Goal: Transaction & Acquisition: Purchase product/service

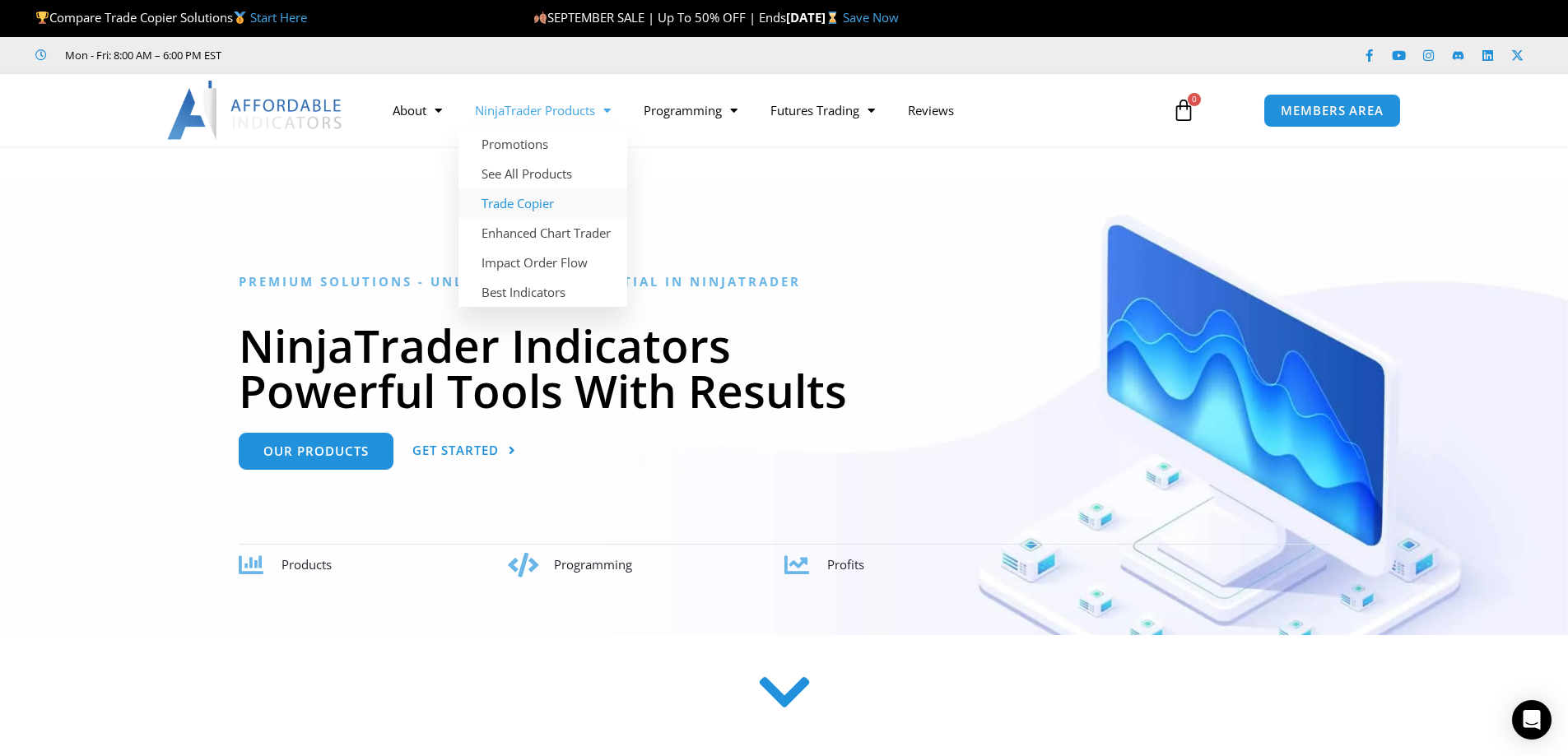
click at [511, 202] on link "Trade Copier" at bounding box center [542, 202] width 169 height 29
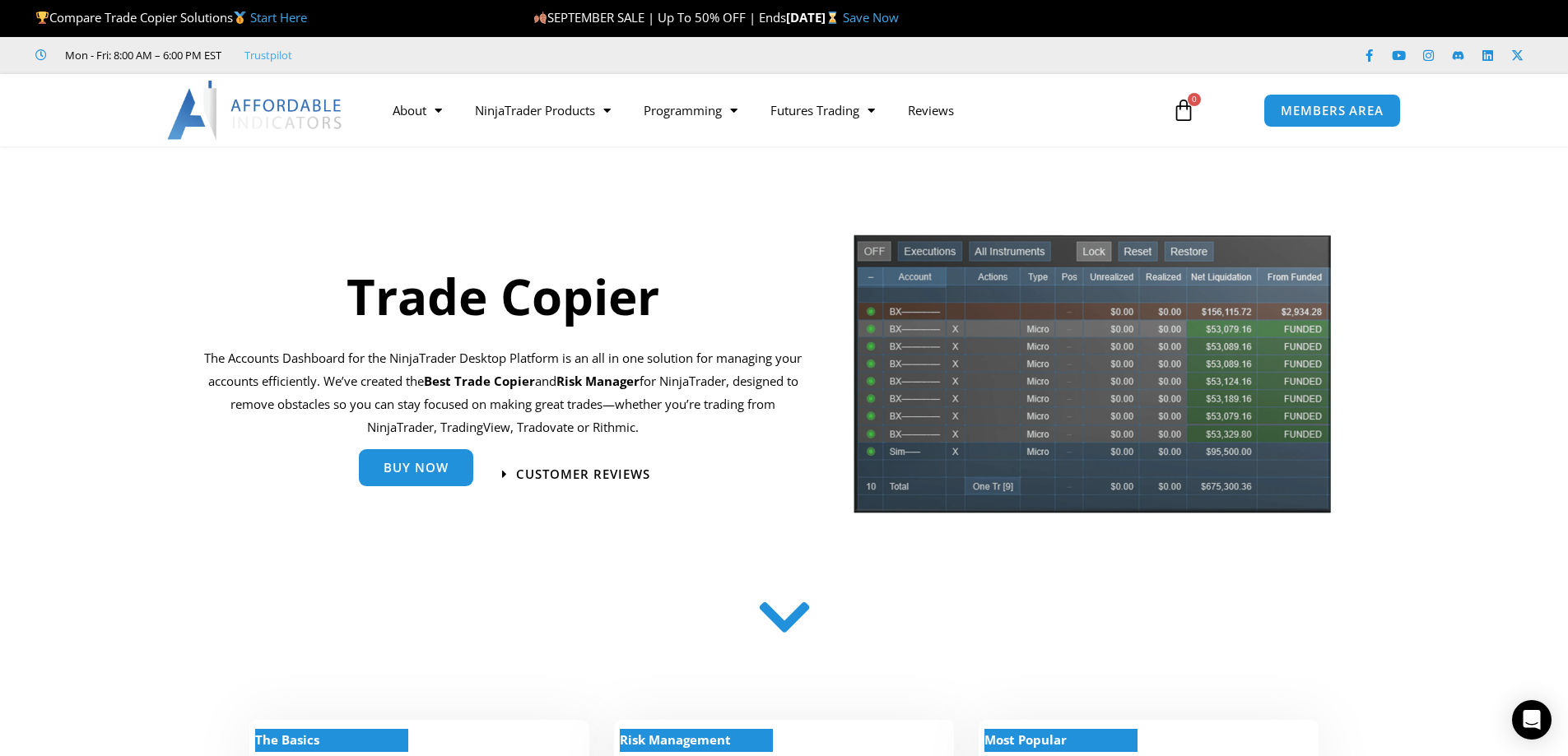
click at [400, 478] on link "Buy Now" at bounding box center [416, 467] width 115 height 37
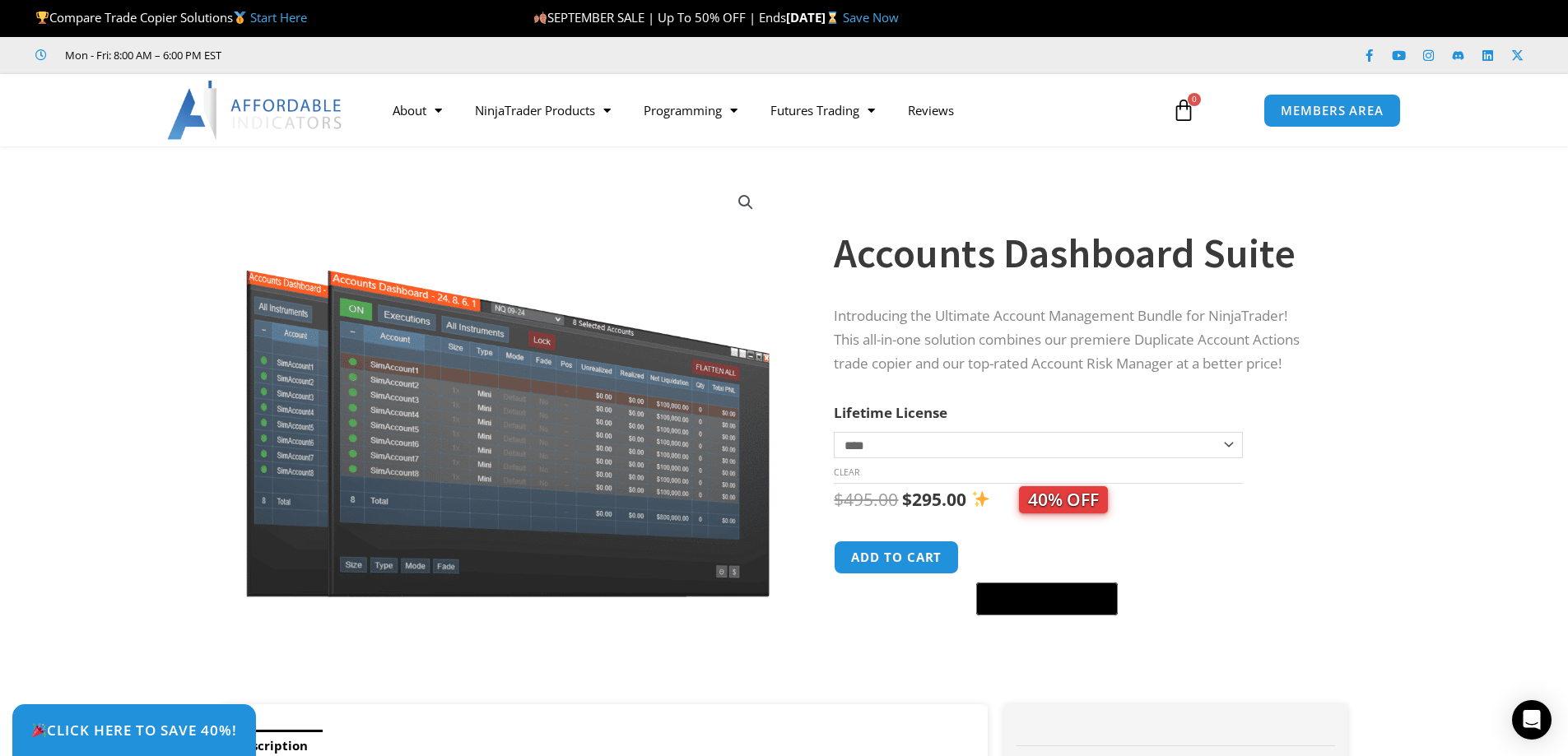
click at [1063, 509] on span "40% OFF" at bounding box center [1063, 500] width 89 height 27
click at [899, 19] on link "Save Now" at bounding box center [870, 17] width 56 height 16
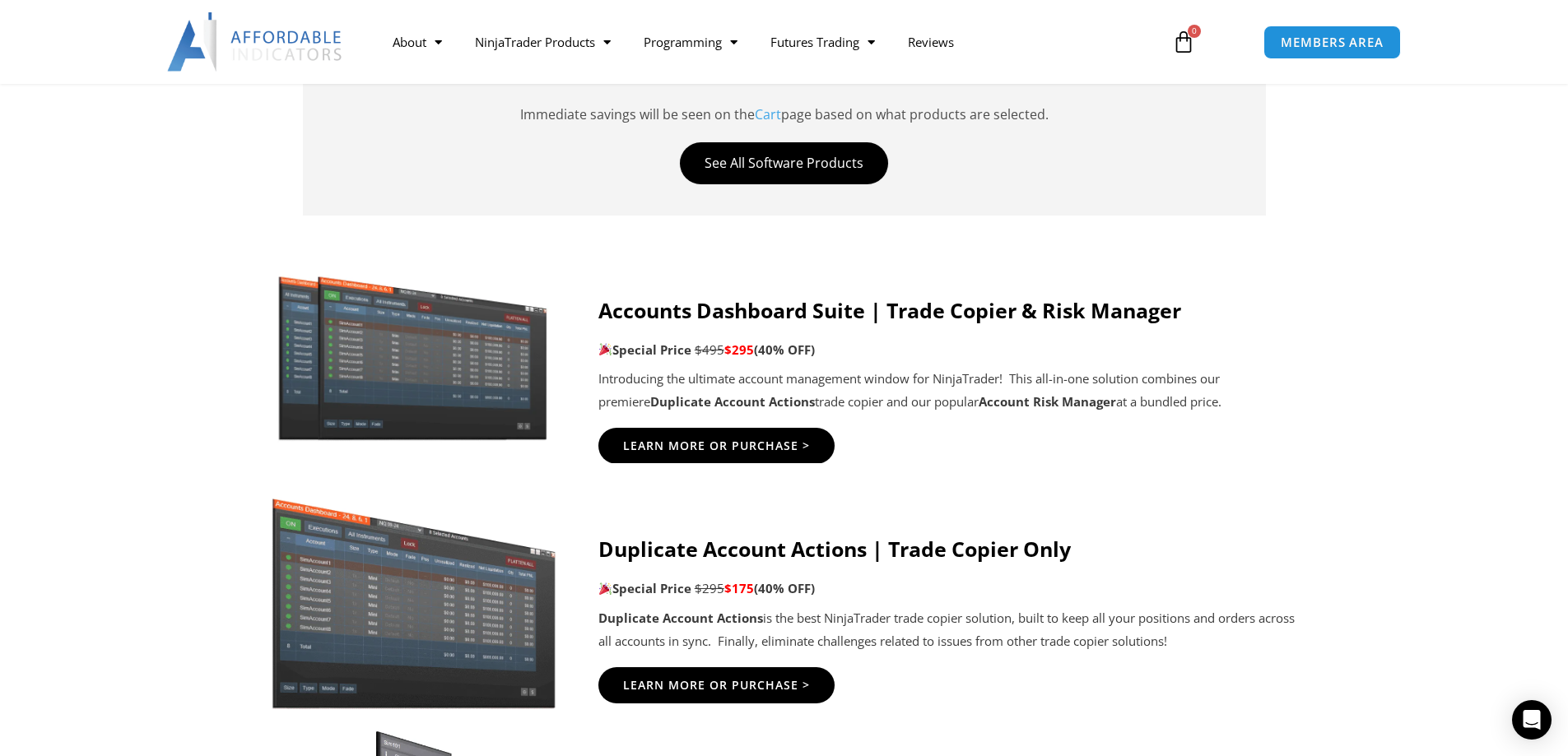
scroll to position [906, 0]
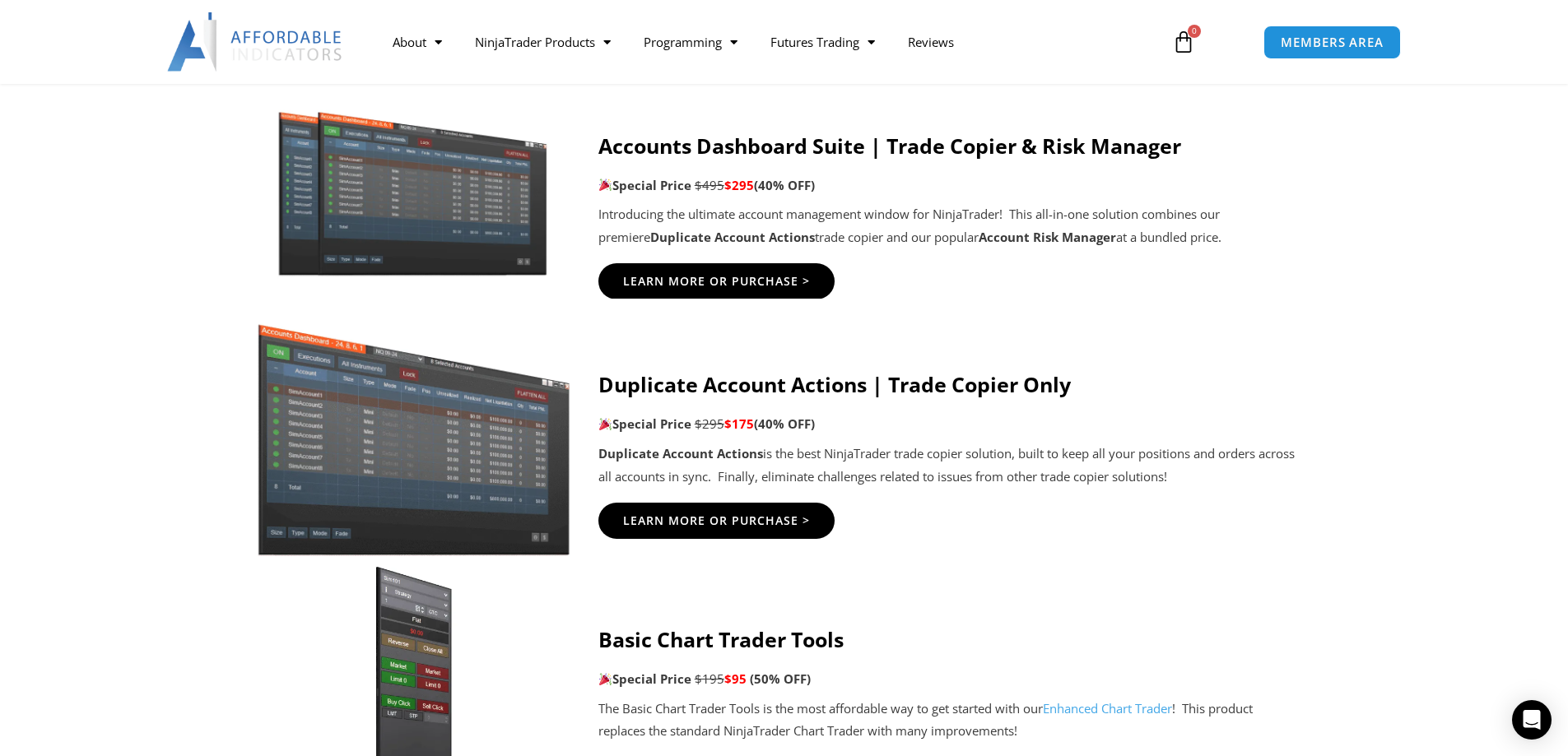
click at [448, 462] on img at bounding box center [413, 430] width 316 height 251
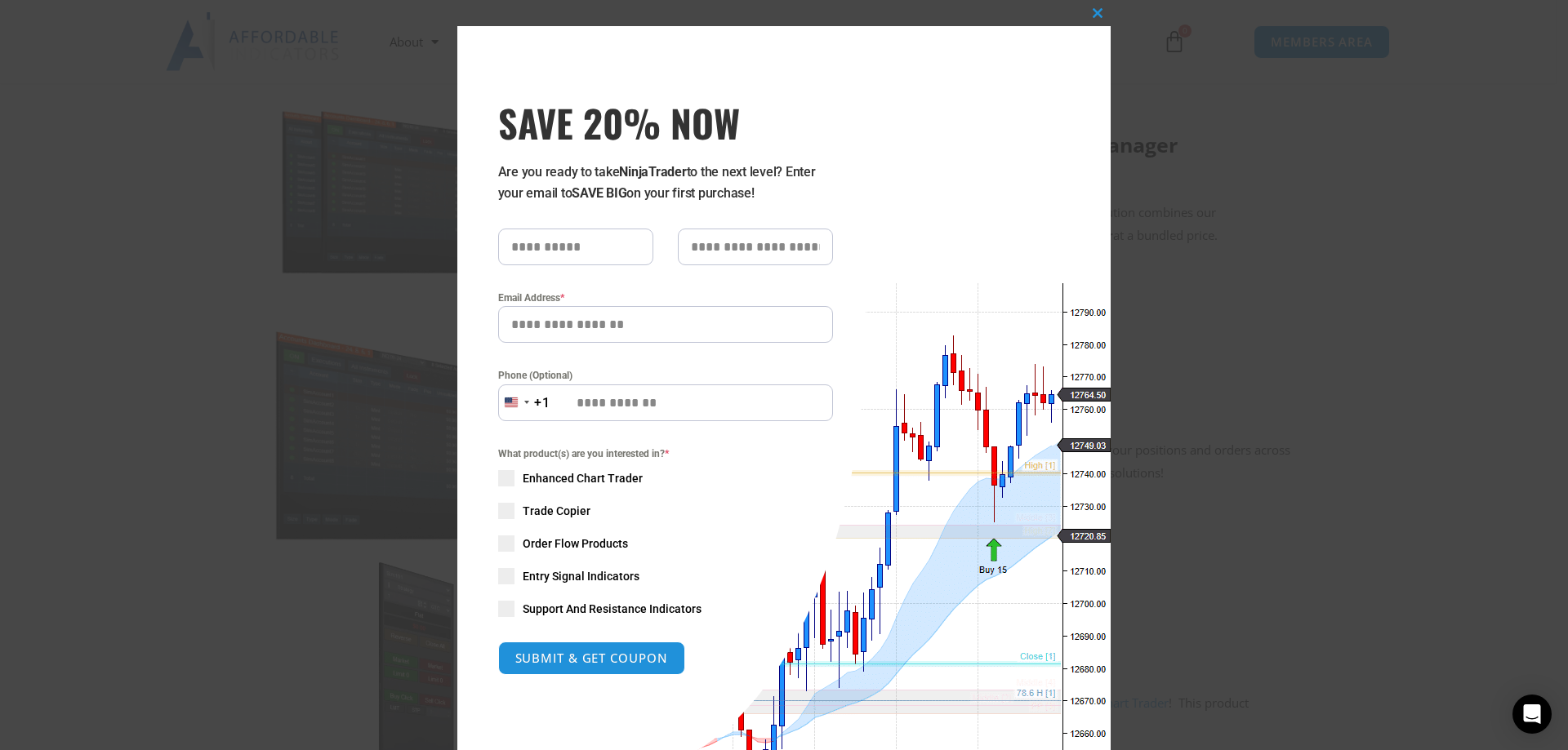
click at [1261, 205] on div "Close this module SAVE 20% NOW Are you ready to take NinjaTrader to the next le…" at bounding box center [784, 375] width 1568 height 750
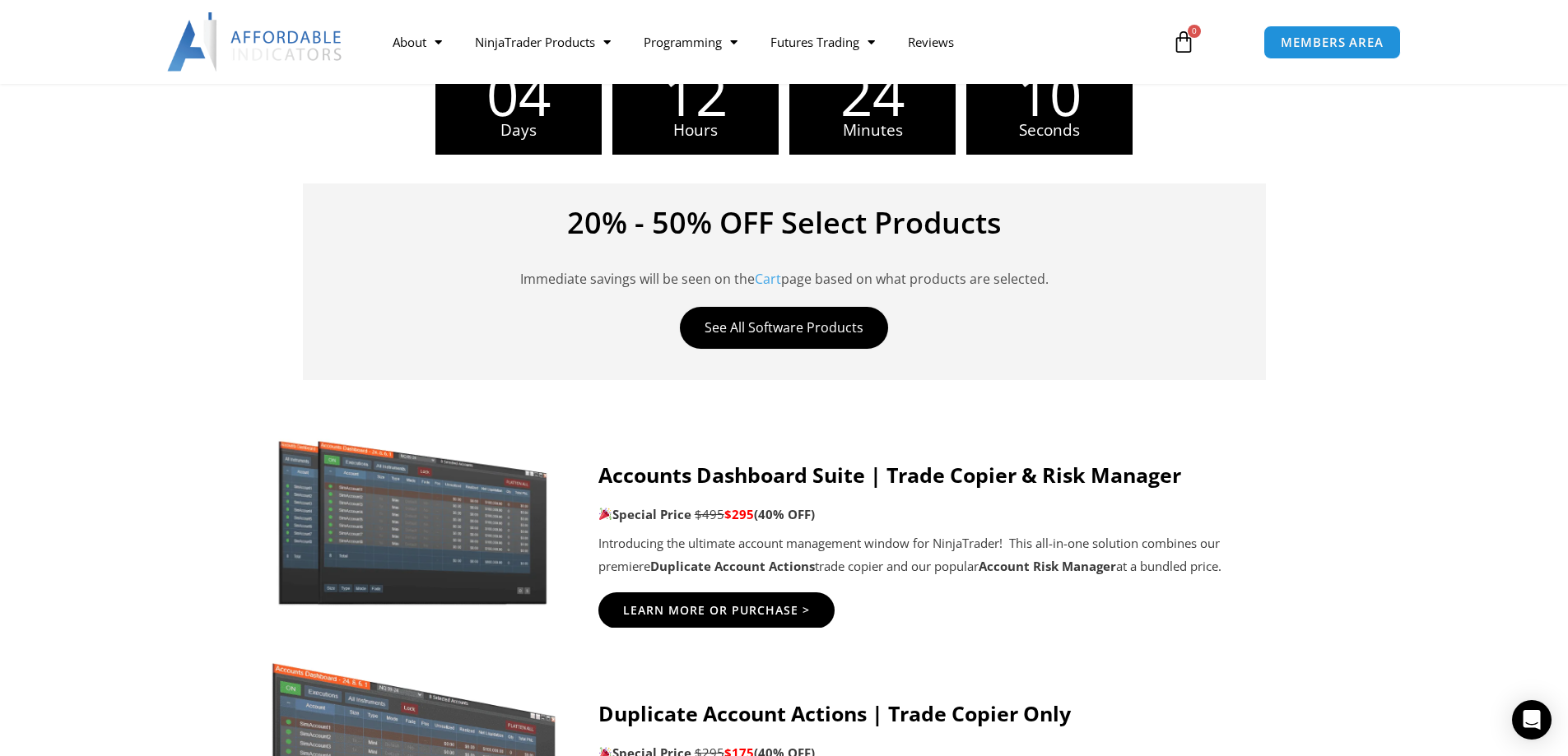
scroll to position [658, 0]
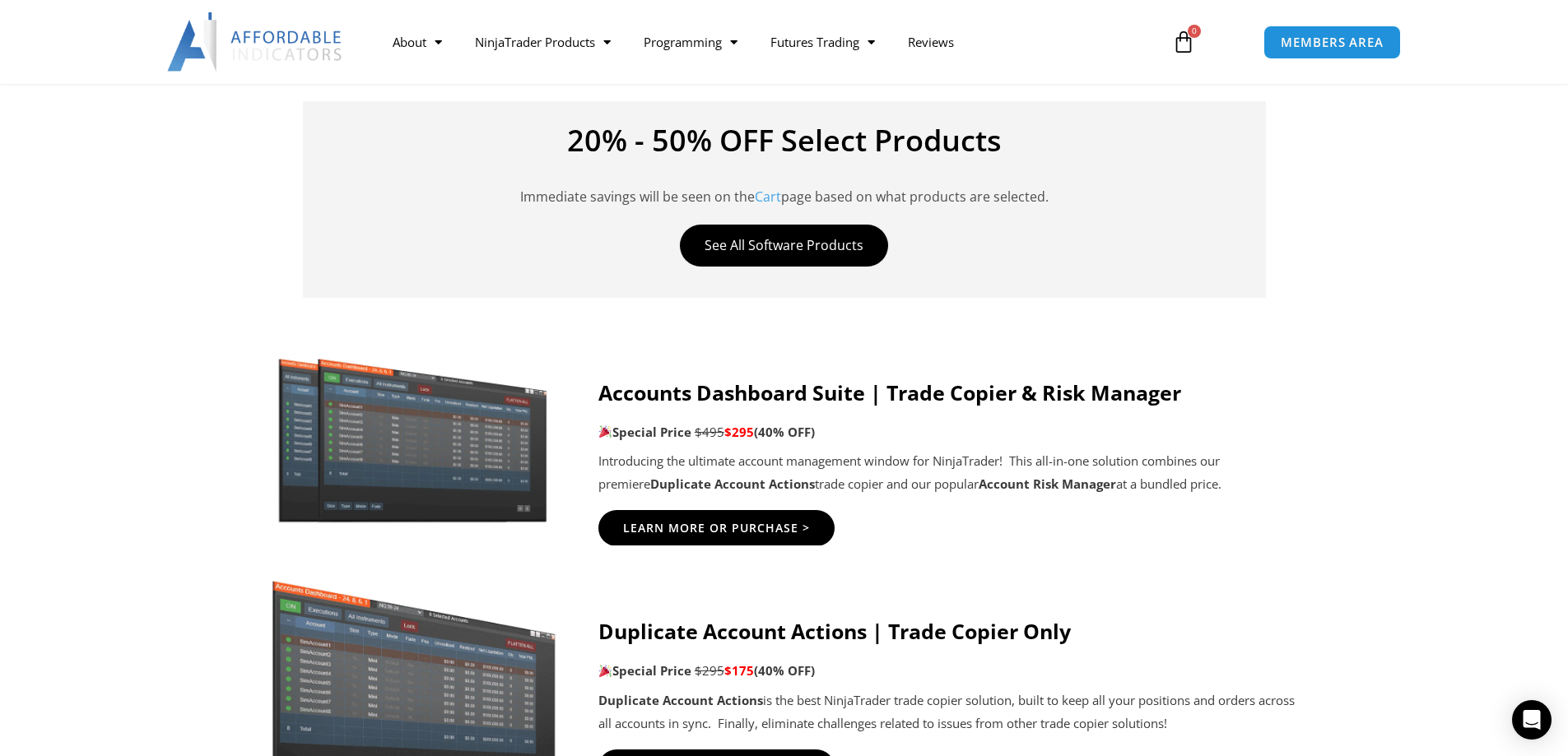
click at [1082, 439] on p "Special Price $495 $295 (40% OFF)" at bounding box center [949, 433] width 701 height 23
click at [715, 531] on span "Learn More Or Purchase >" at bounding box center [716, 528] width 206 height 12
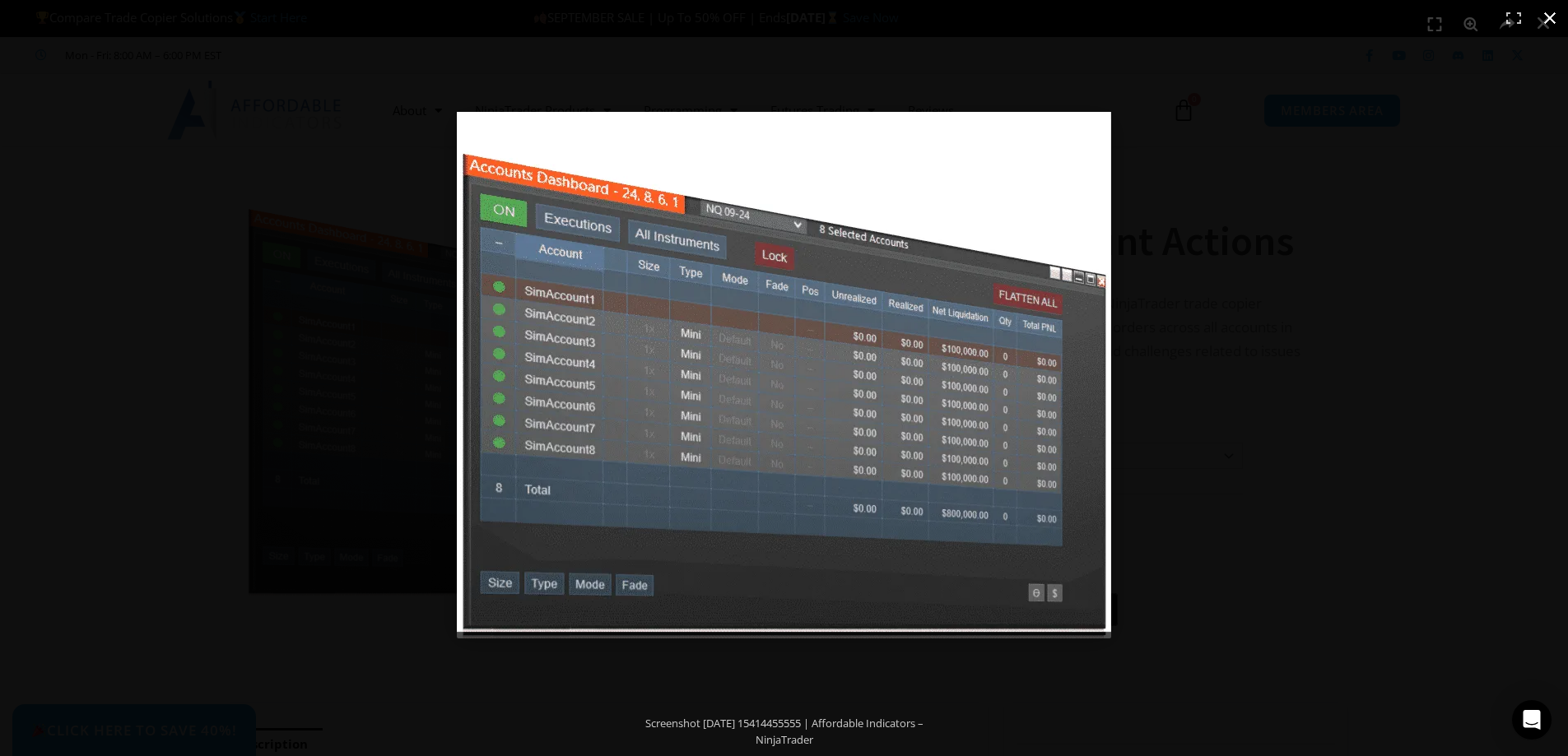
click at [380, 401] on div "Full screen image" at bounding box center [784, 378] width 1568 height 756
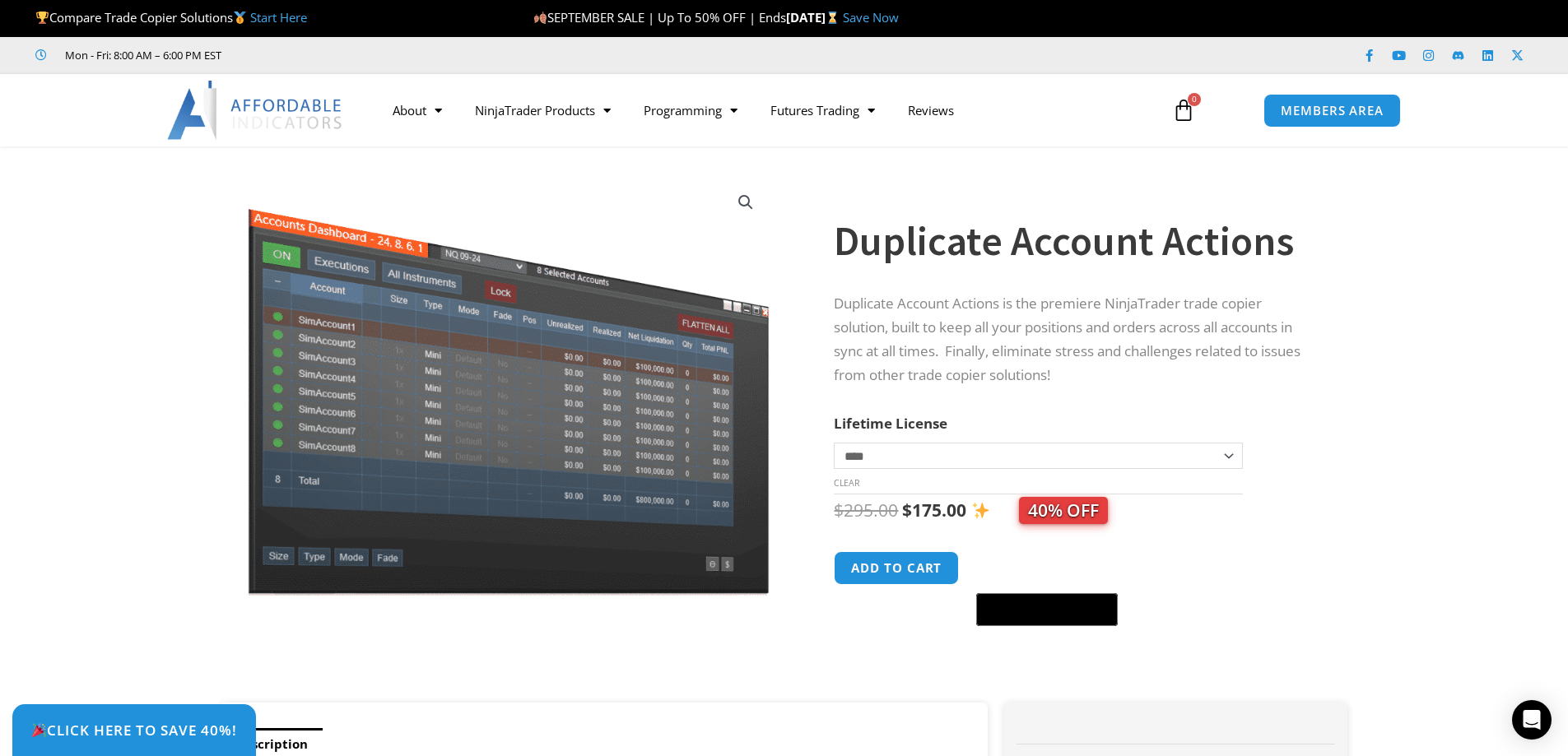
click at [1351, 440] on div "**********" at bounding box center [1095, 432] width 522 height 539
